Goal: Navigation & Orientation: Find specific page/section

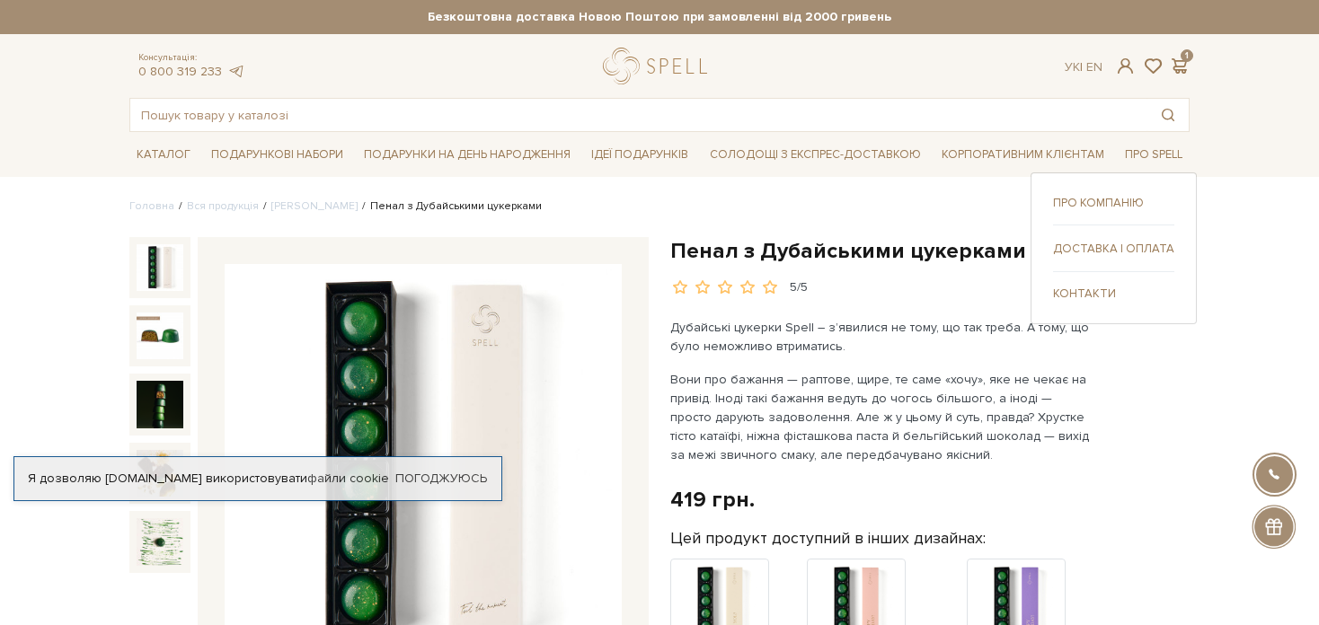
click at [1117, 255] on link "Доставка і оплата" at bounding box center [1113, 249] width 121 height 16
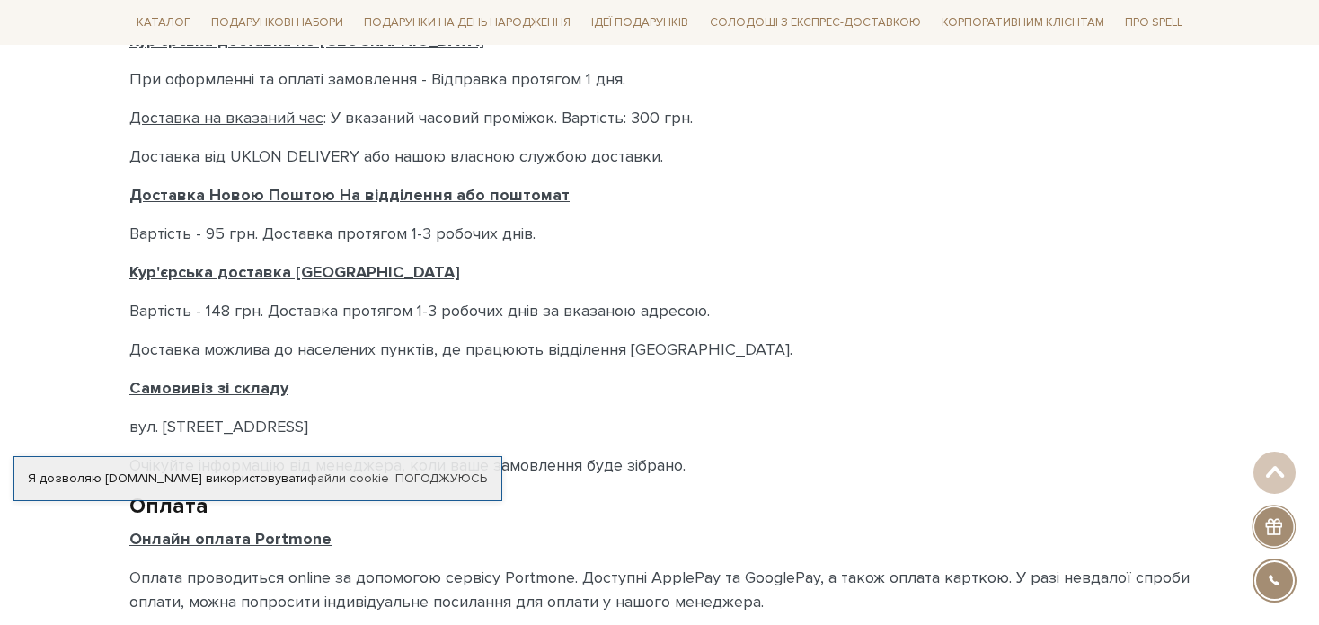
scroll to position [719, 0]
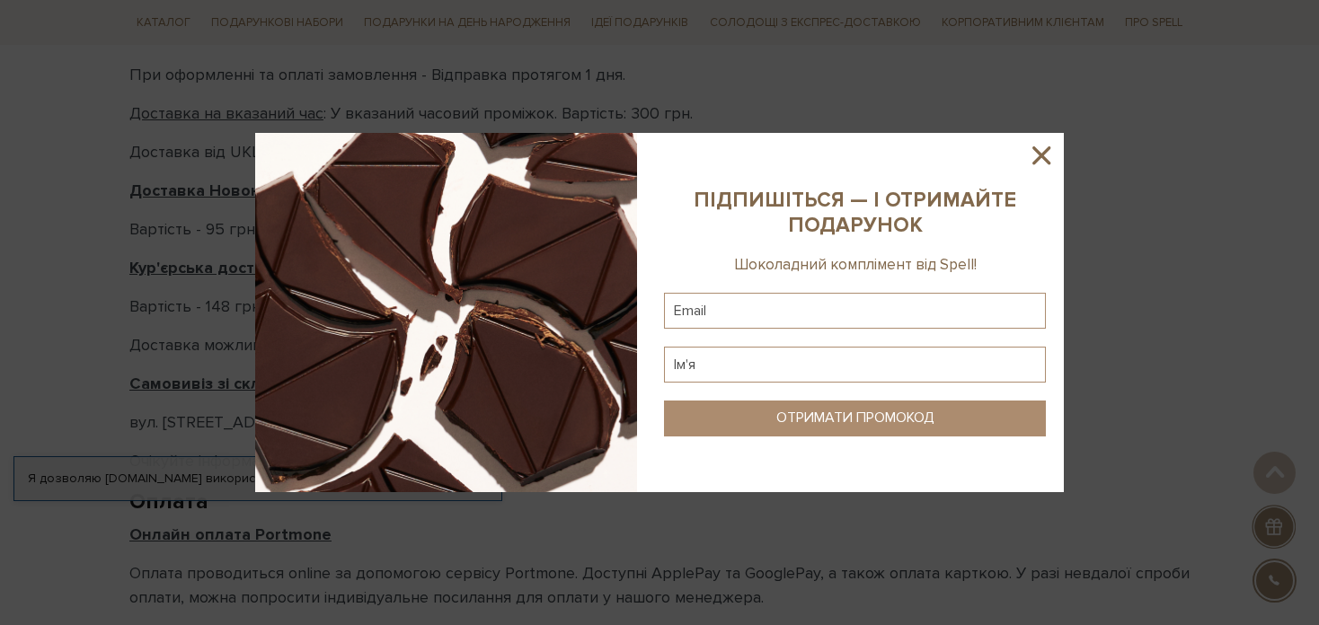
click at [1054, 152] on icon at bounding box center [1041, 155] width 31 height 31
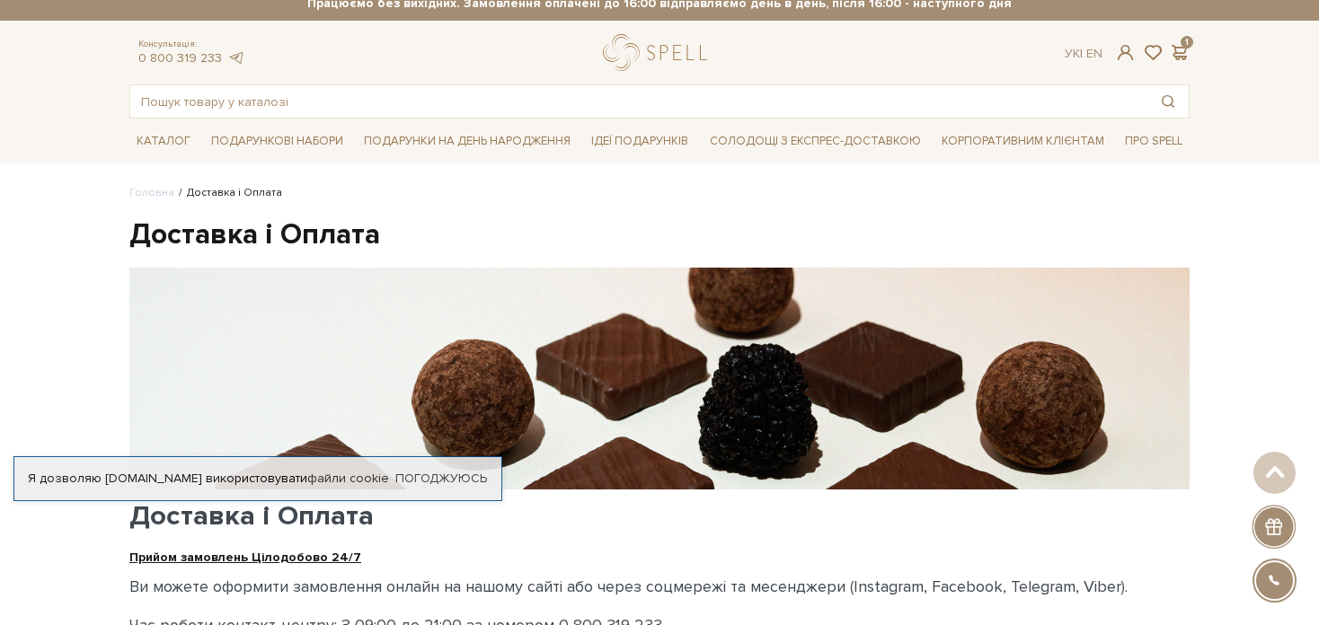
scroll to position [0, 0]
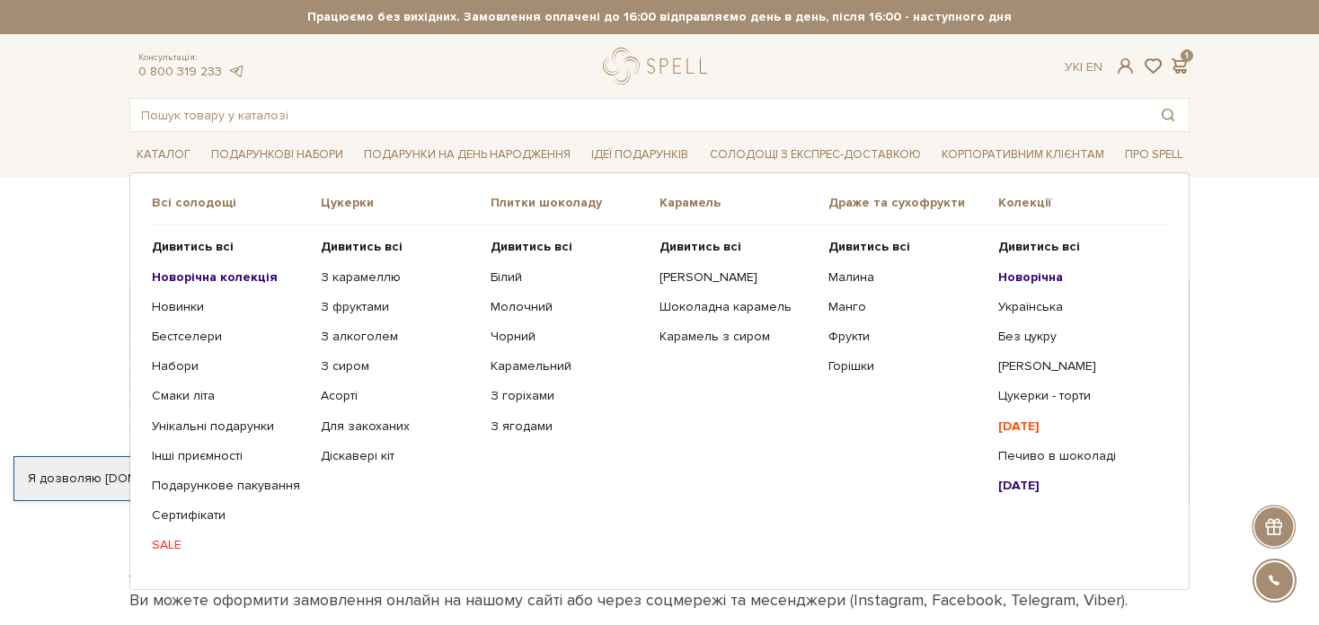
click at [1031, 429] on b "[DATE]" at bounding box center [1018, 426] width 41 height 15
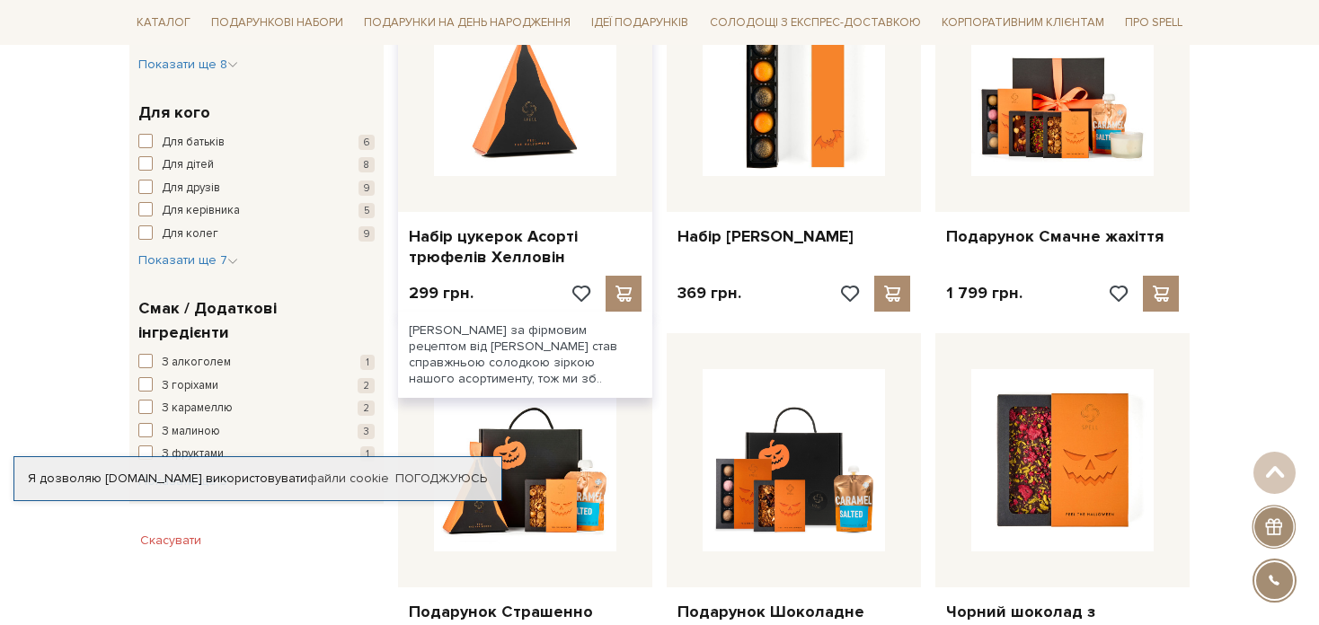
scroll to position [809, 0]
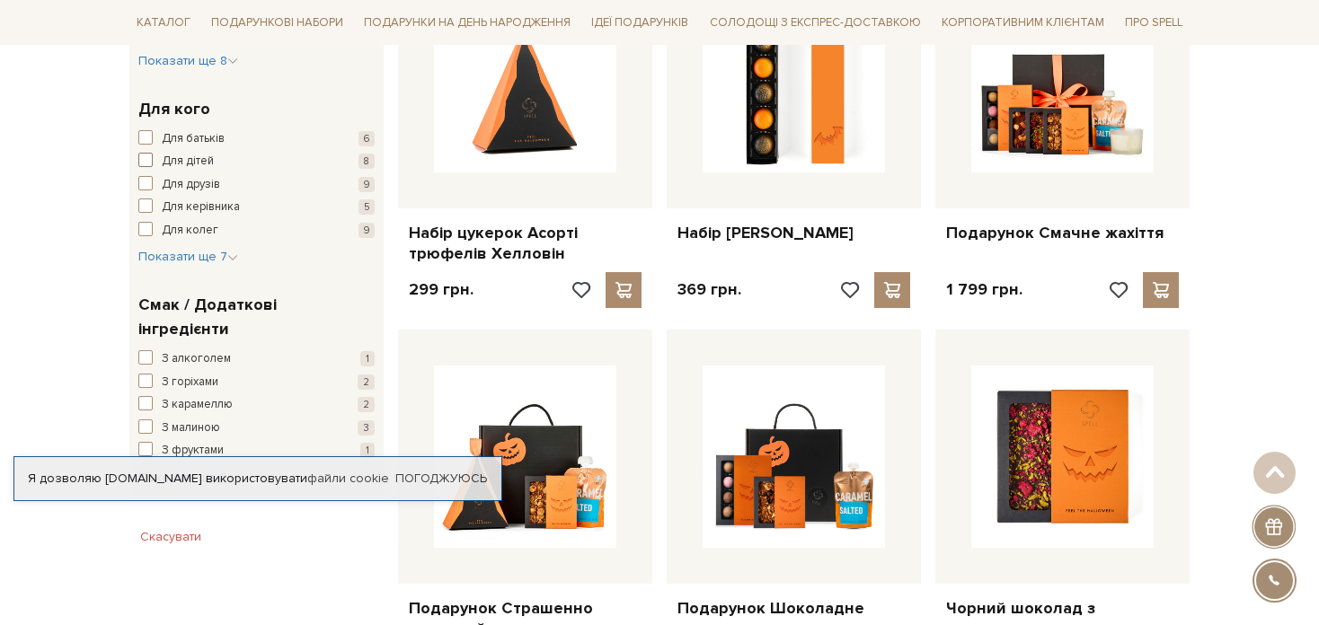
click at [142, 162] on span "button" at bounding box center [145, 160] width 14 height 14
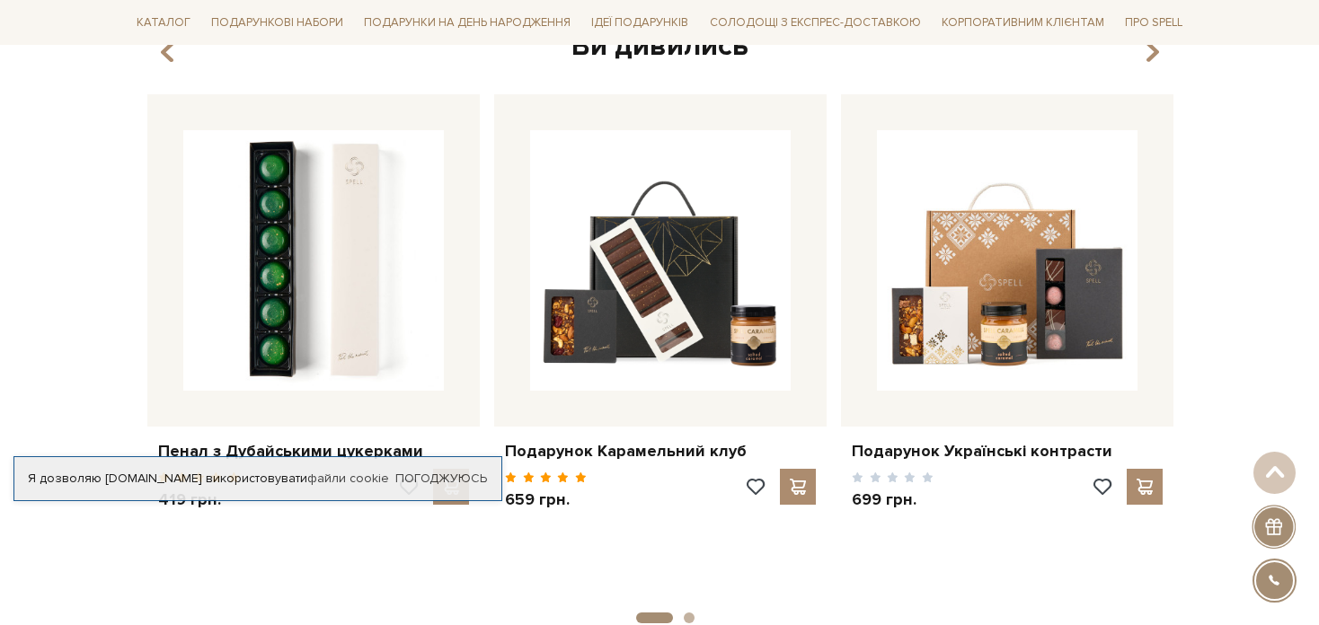
scroll to position [1707, 0]
